Goal: Navigation & Orientation: Understand site structure

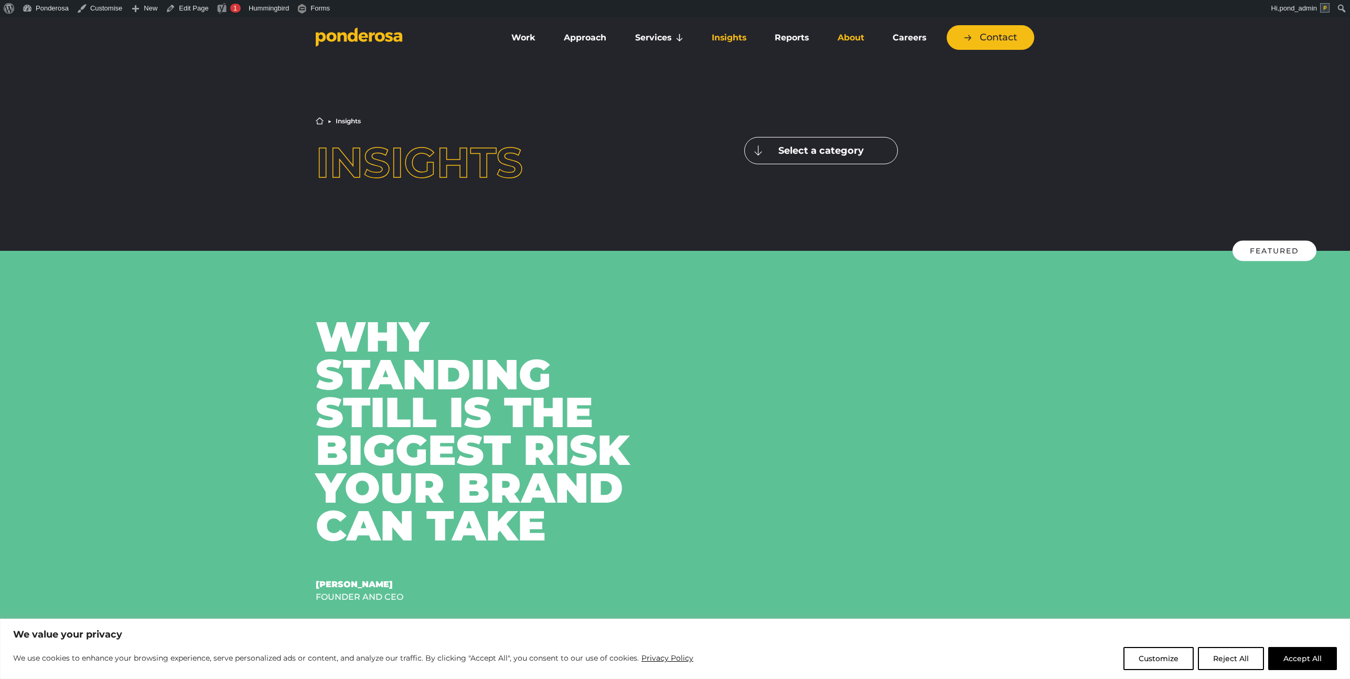
click at [844, 39] on link "About" at bounding box center [850, 38] width 51 height 22
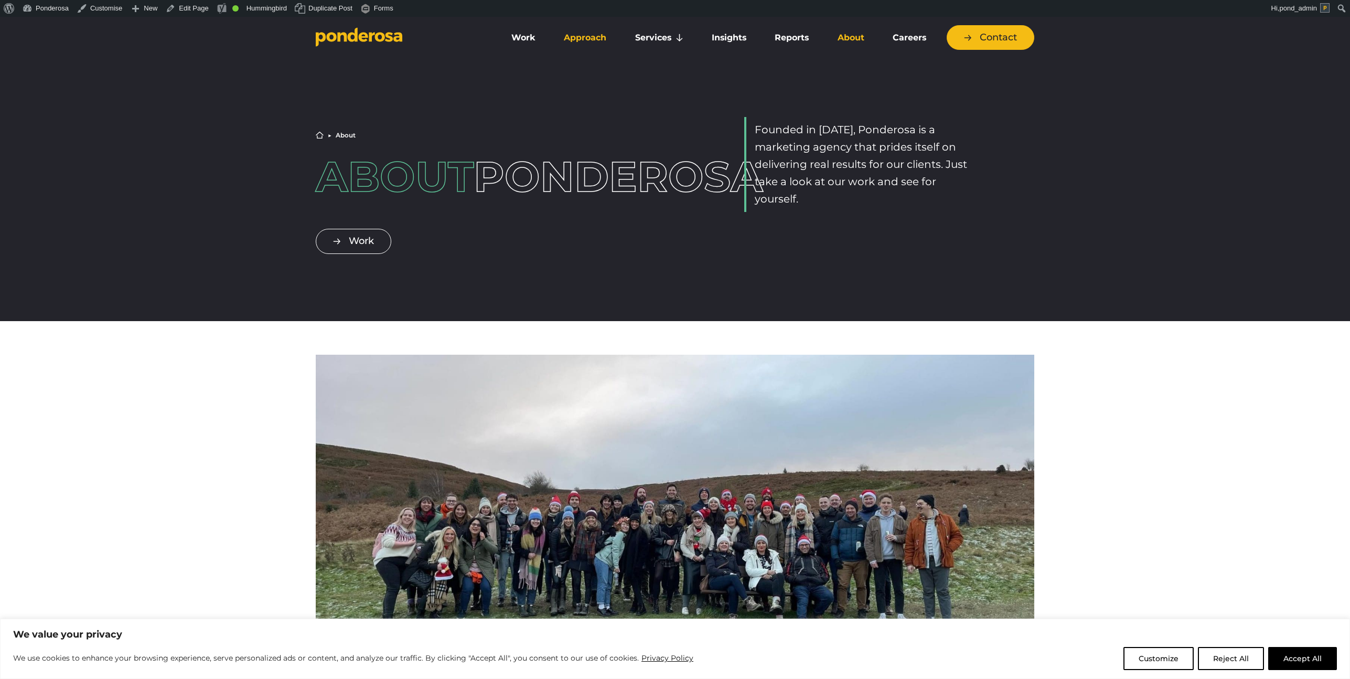
click at [587, 40] on link "Approach" at bounding box center [585, 38] width 67 height 22
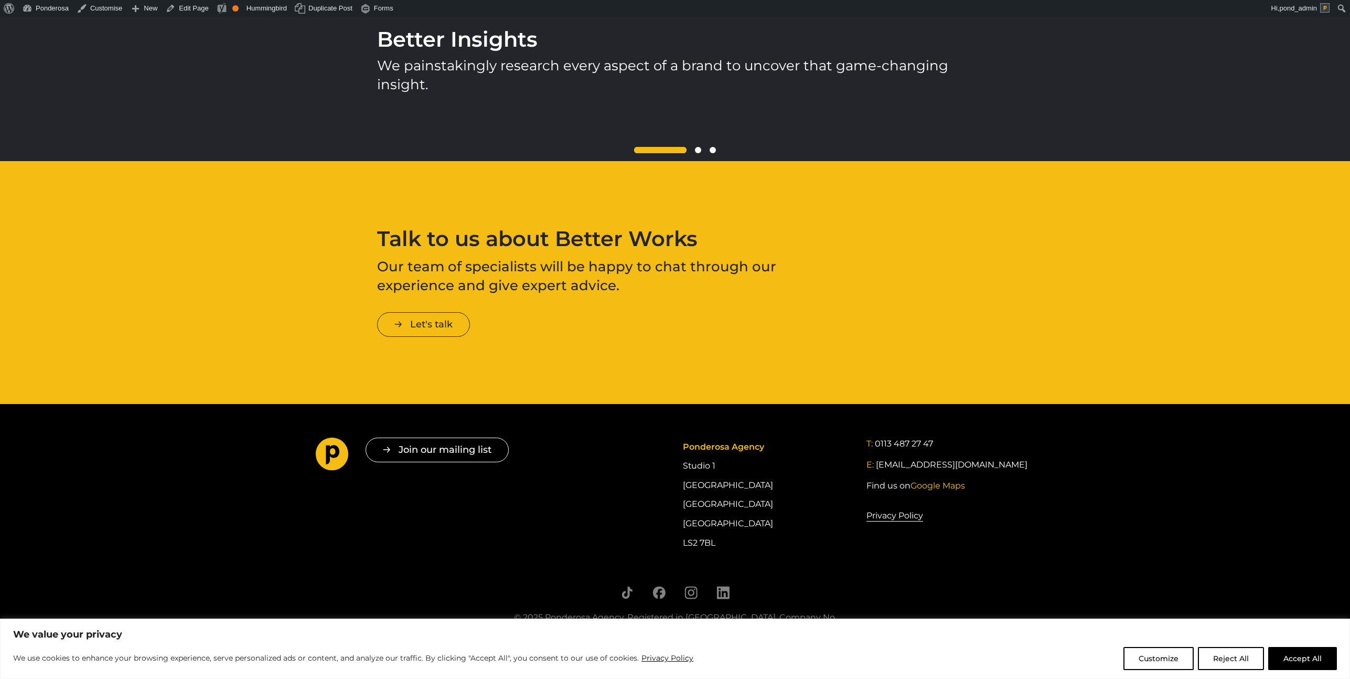
scroll to position [1618, 0]
